Goal: Task Accomplishment & Management: Manage account settings

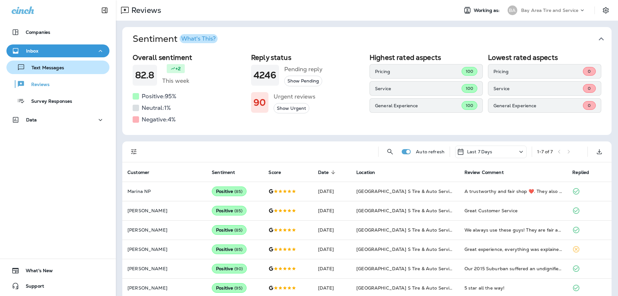
scroll to position [28, 0]
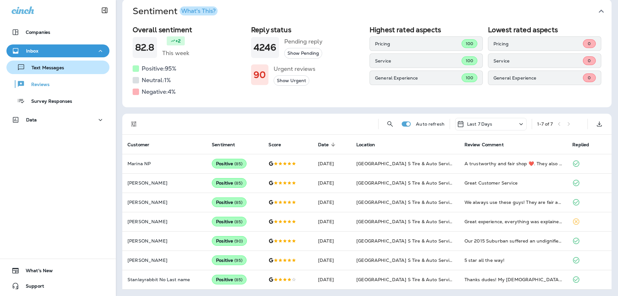
click at [40, 68] on p "Text Messages" at bounding box center [44, 68] width 39 height 6
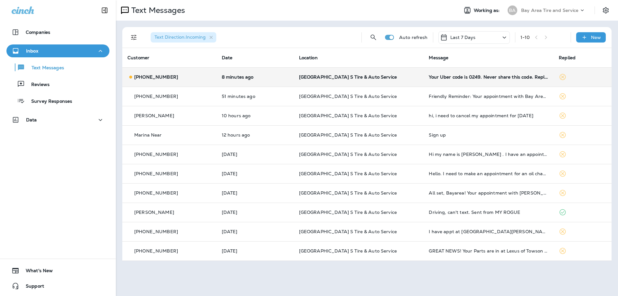
click at [176, 77] on div "[PHONE_NUMBER]" at bounding box center [169, 77] width 84 height 7
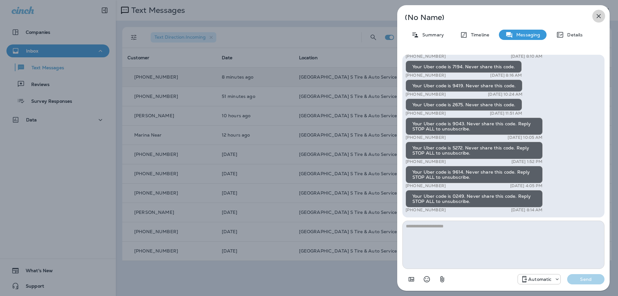
click at [598, 14] on icon "button" at bounding box center [599, 16] width 8 height 8
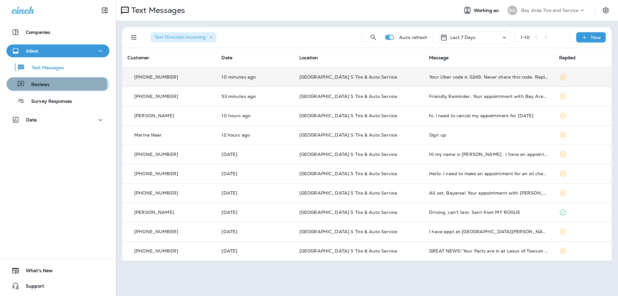
click at [44, 87] on p "Reviews" at bounding box center [37, 85] width 25 height 6
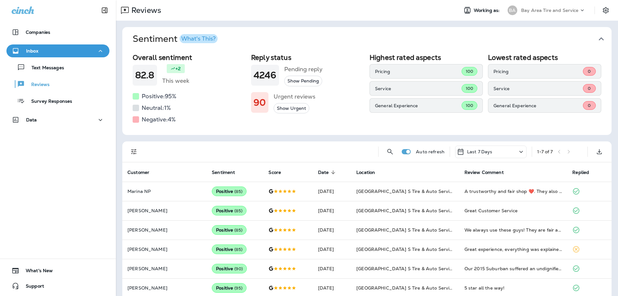
click at [597, 40] on icon "button" at bounding box center [601, 39] width 10 height 10
